Goal: Obtain resource: Download file/media

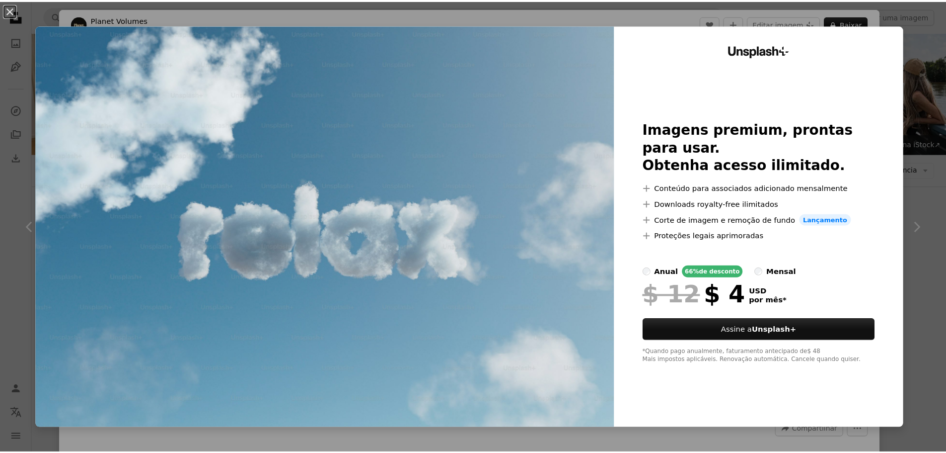
scroll to position [248, 0]
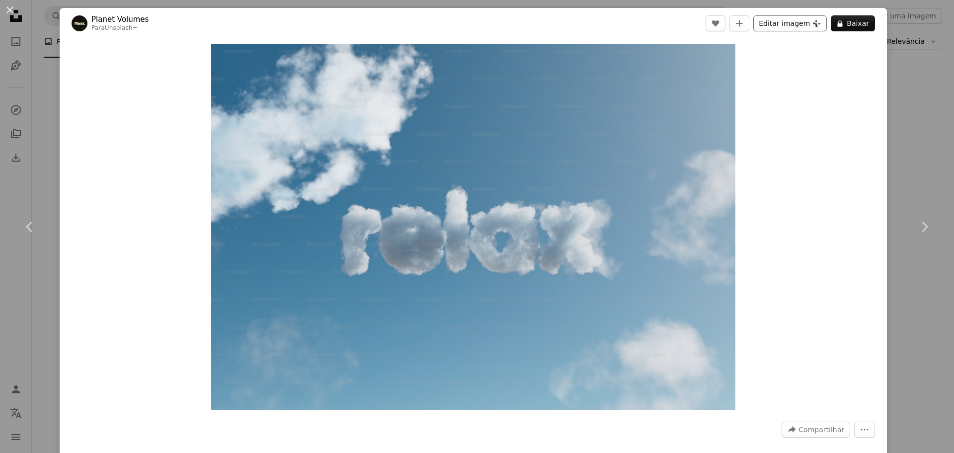
click at [776, 25] on button "Editar imagem Plus sign for Unsplash+" at bounding box center [790, 23] width 74 height 16
click at [813, 423] on span "Compartilhar" at bounding box center [821, 429] width 46 height 15
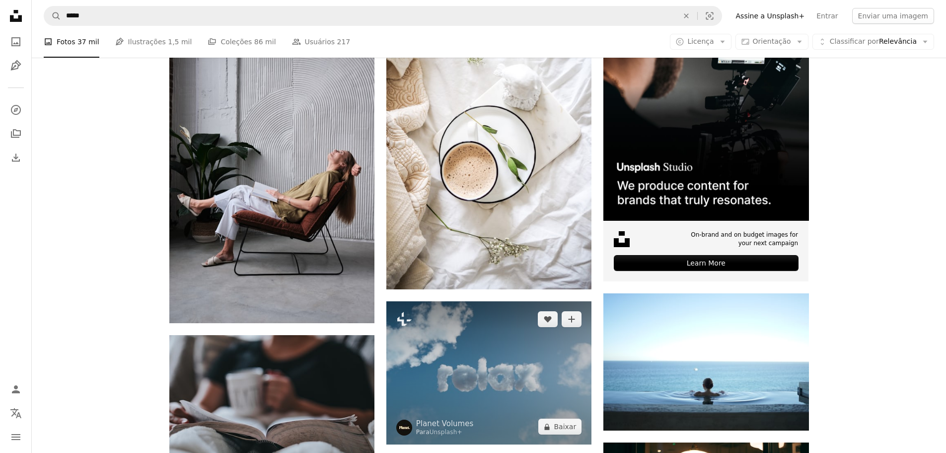
click at [492, 348] on img at bounding box center [489, 373] width 205 height 144
